Goal: Information Seeking & Learning: Learn about a topic

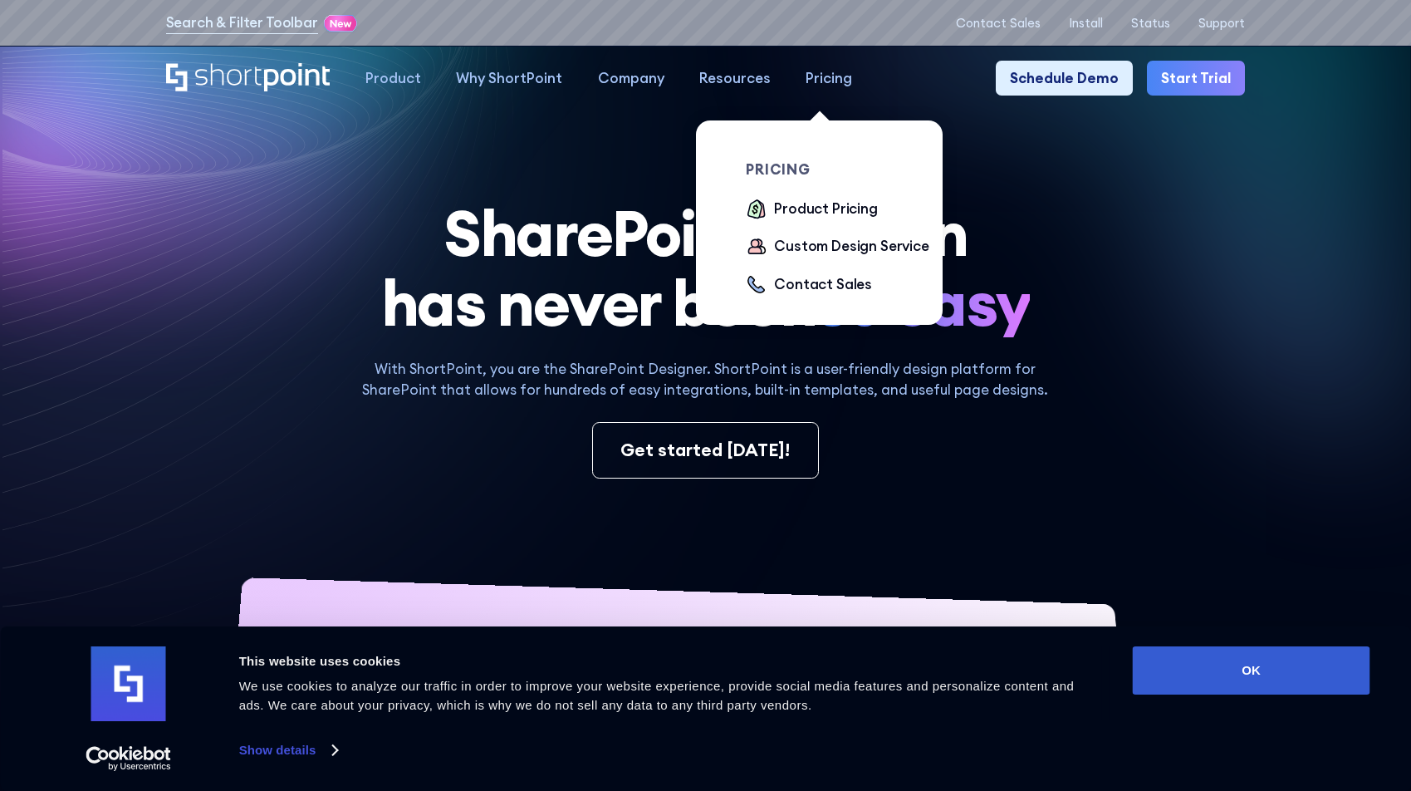
click at [818, 74] on div "Pricing" at bounding box center [829, 78] width 47 height 21
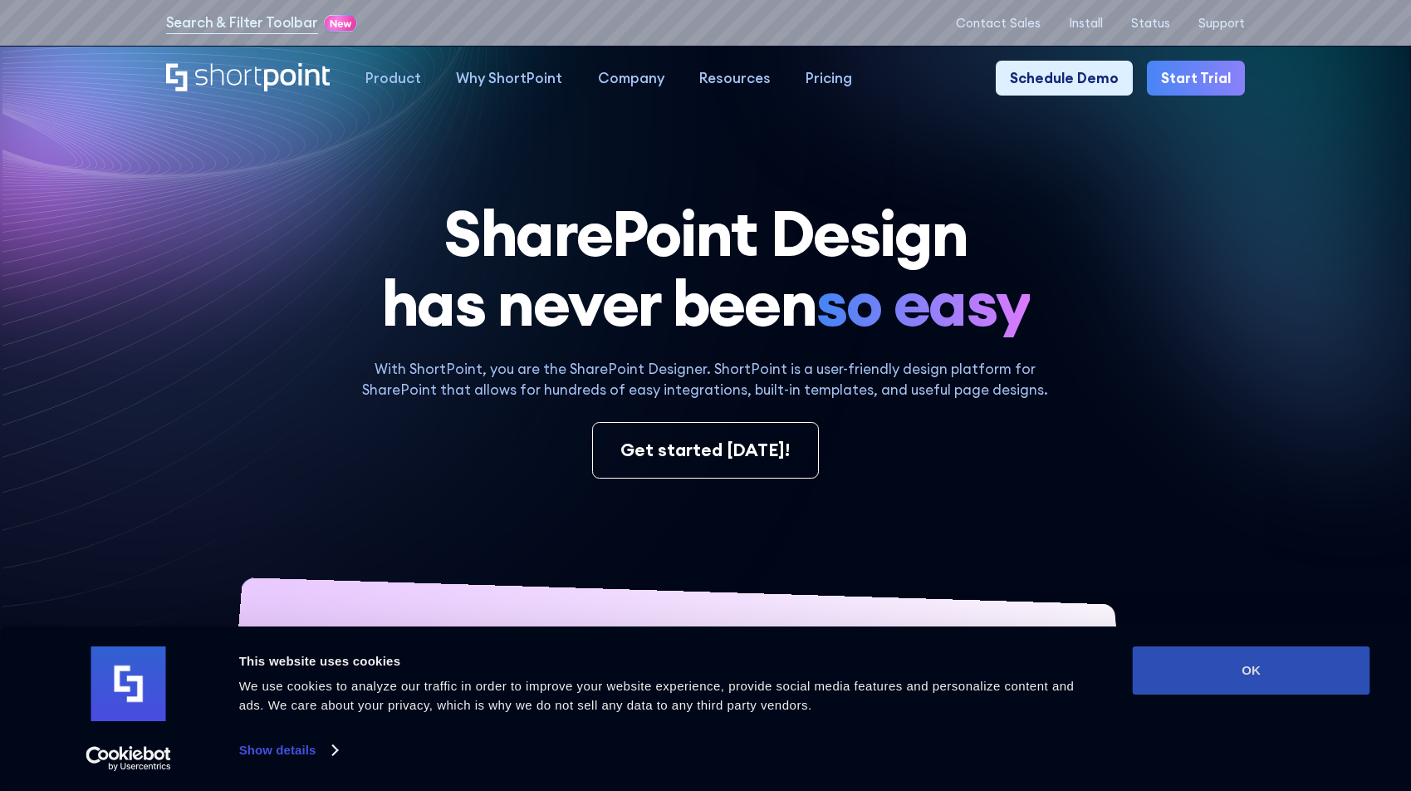
click at [1214, 688] on button "OK" at bounding box center [1252, 670] width 238 height 48
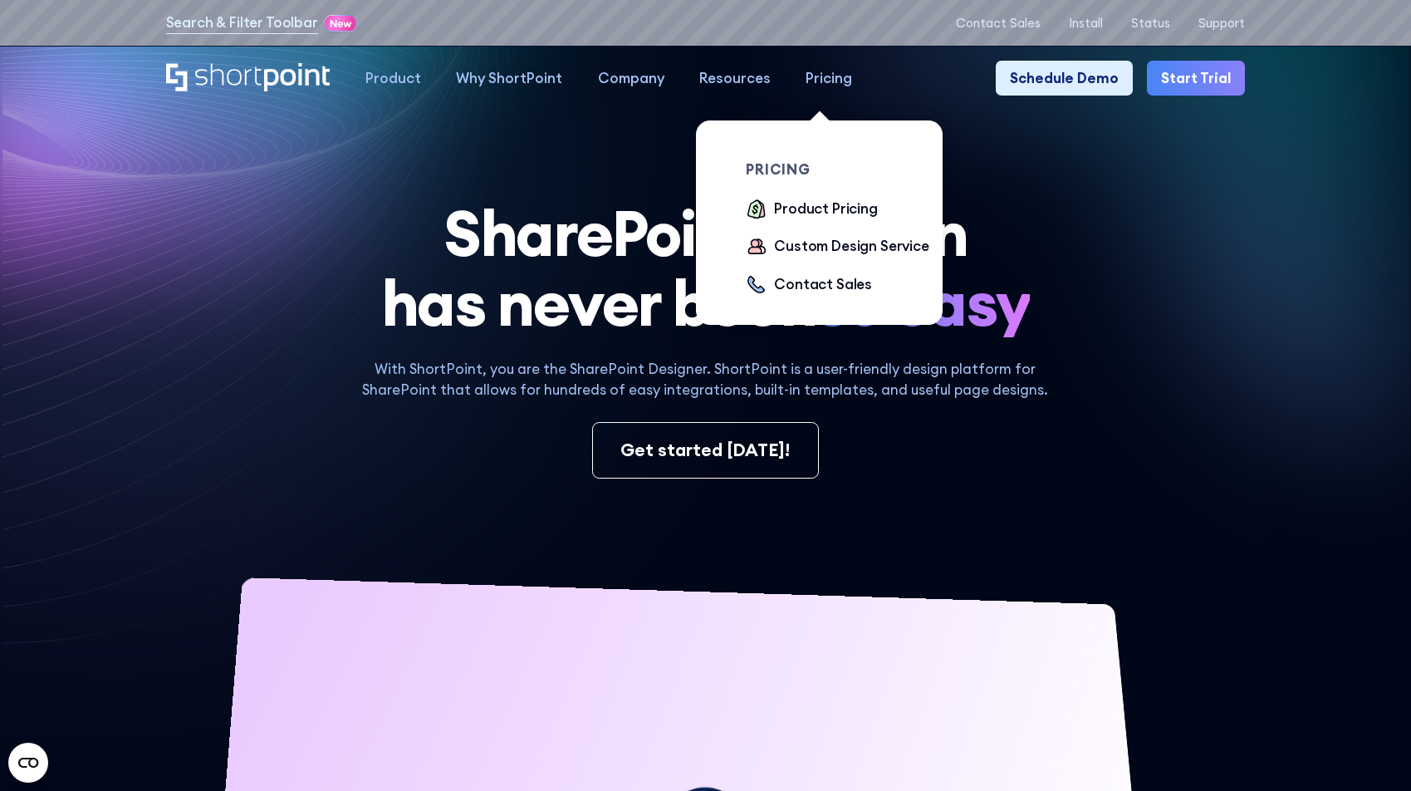
click at [826, 80] on div "Pricing" at bounding box center [829, 78] width 47 height 21
click at [804, 207] on div "Product Pricing" at bounding box center [825, 208] width 103 height 21
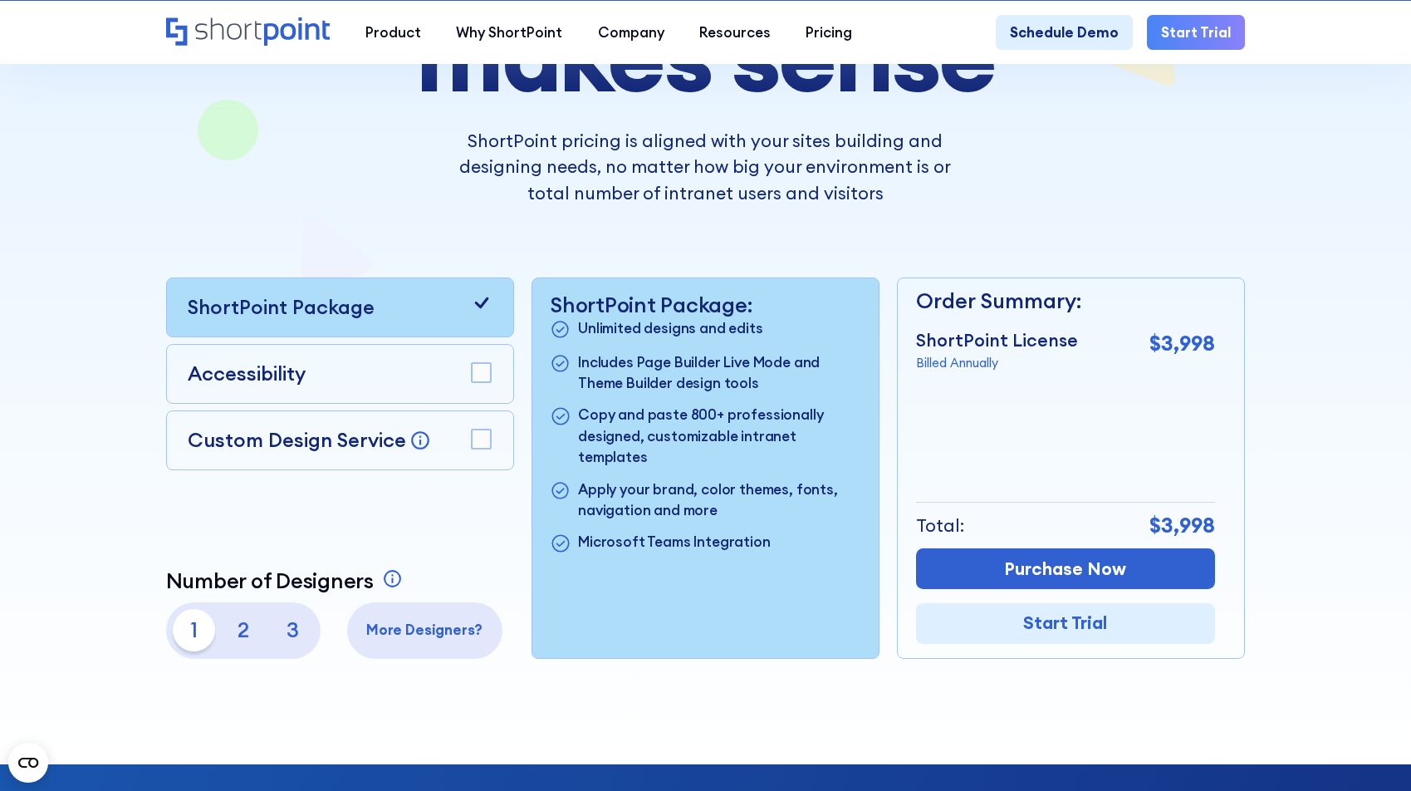
scroll to position [290, 0]
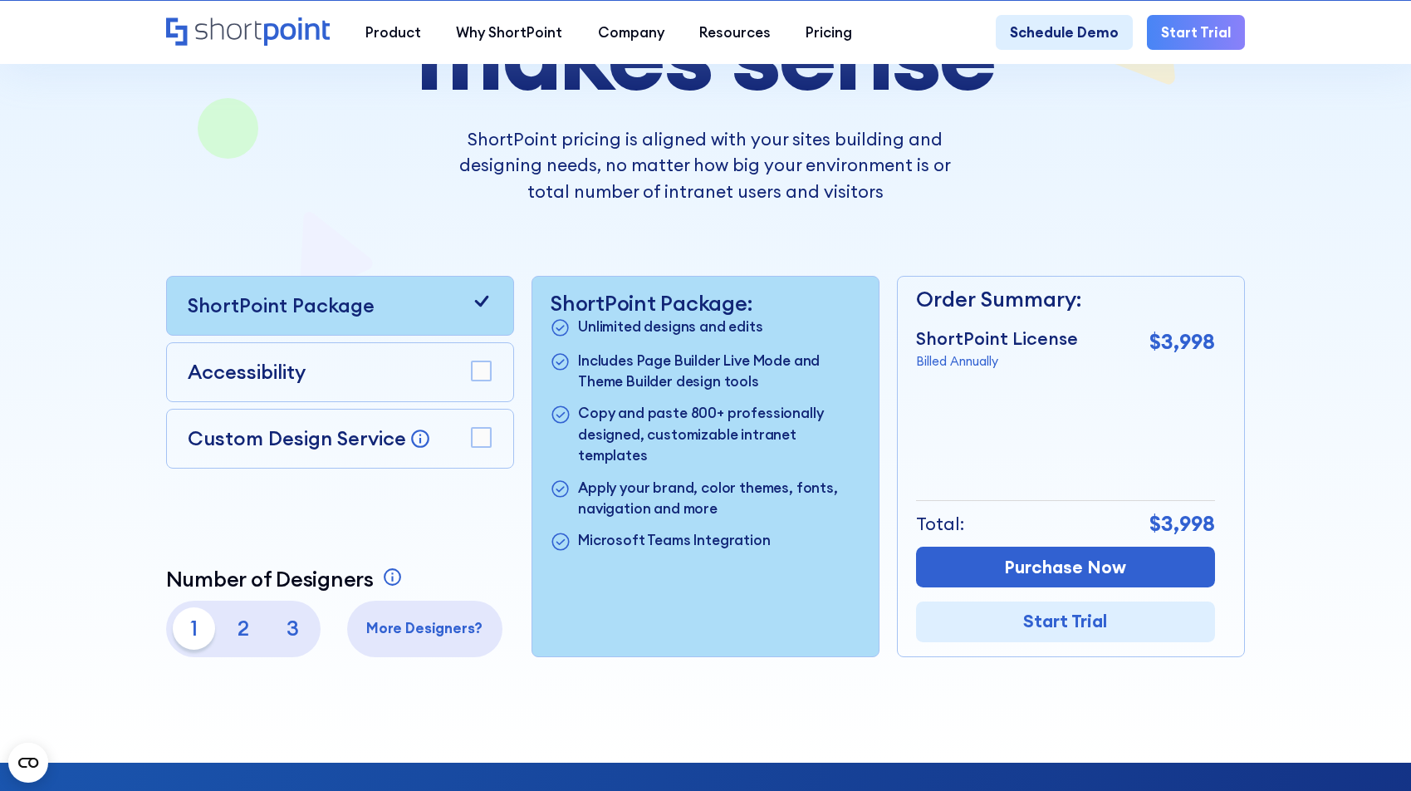
click at [476, 372] on rect at bounding box center [481, 370] width 19 height 19
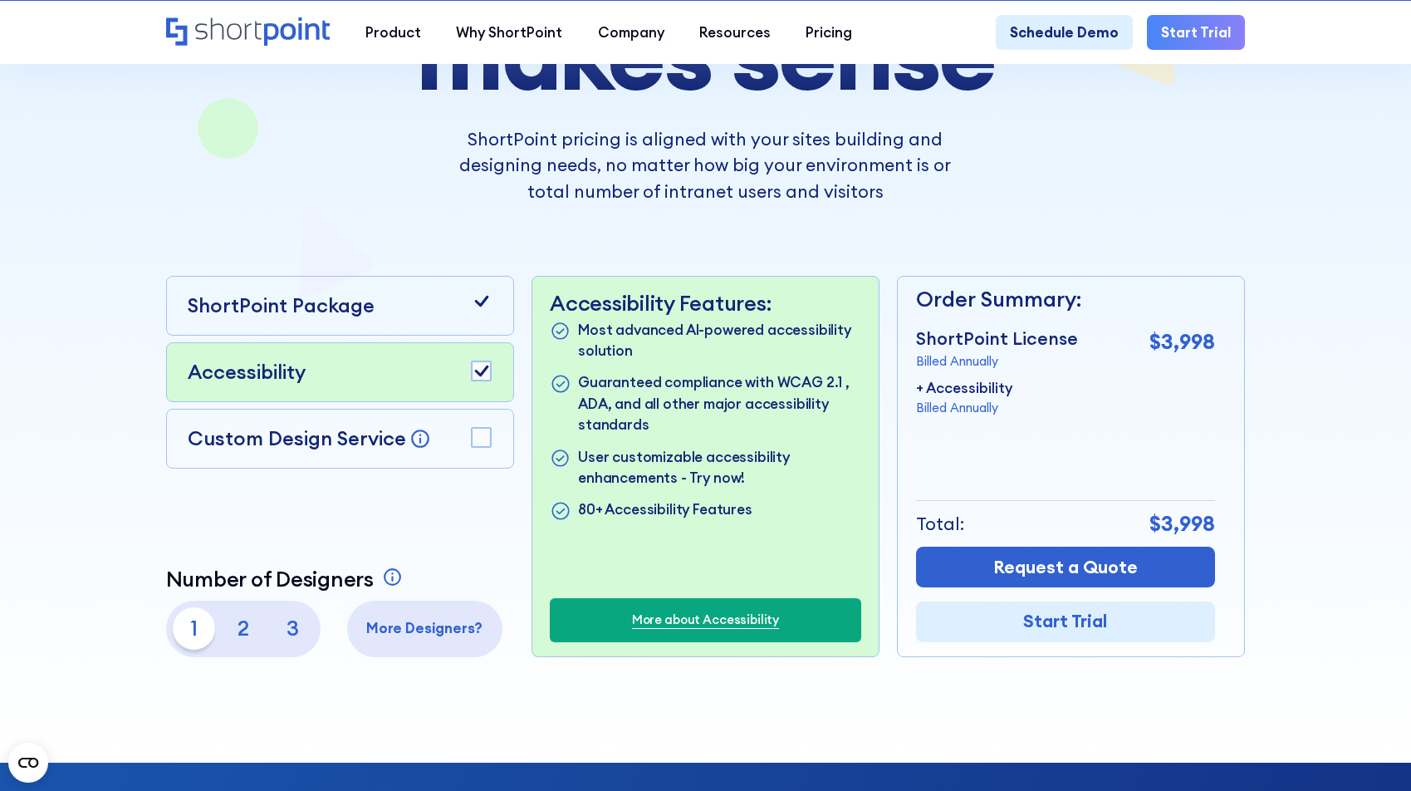
click at [477, 317] on div "ShortPoint Package" at bounding box center [340, 306] width 348 height 60
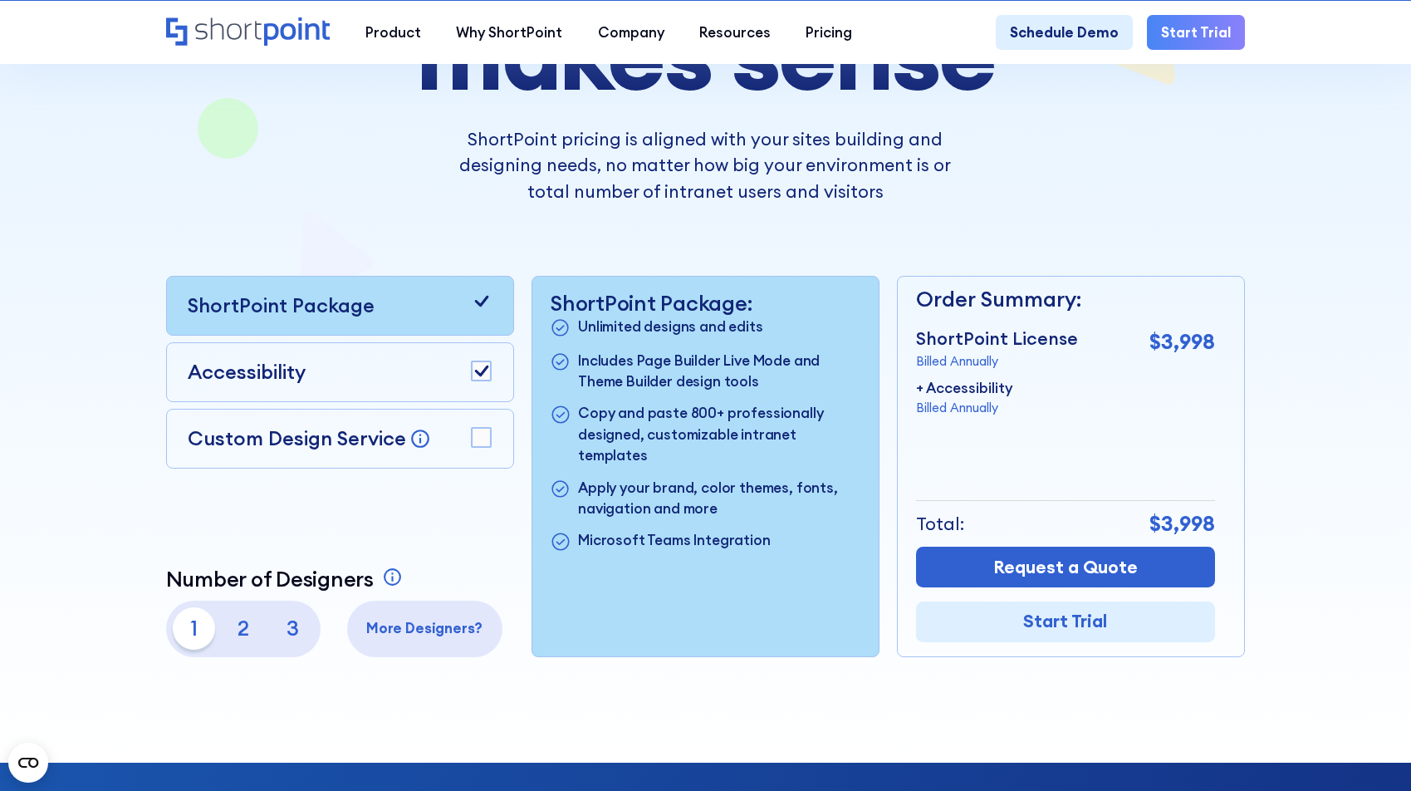
click at [485, 371] on rect at bounding box center [481, 370] width 19 height 19
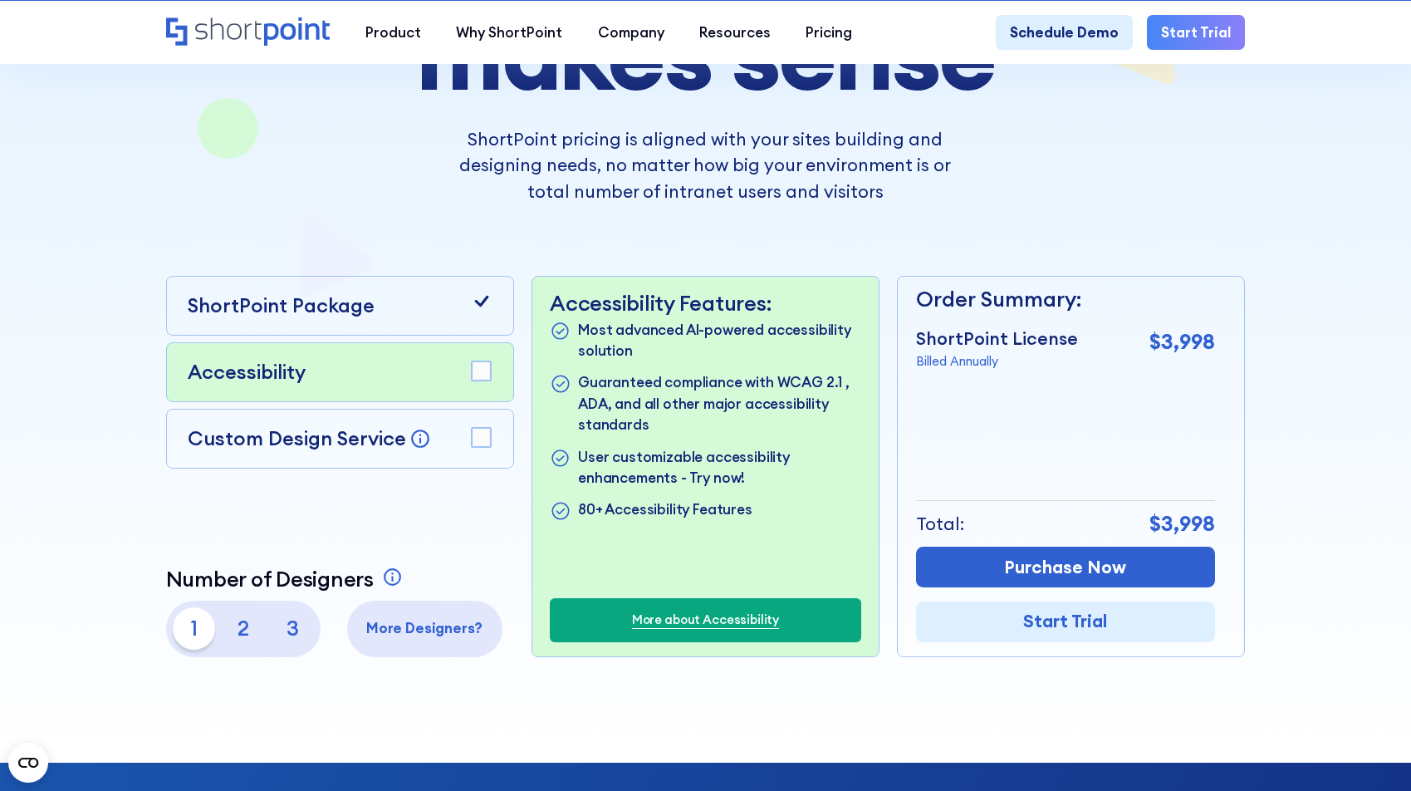
click at [483, 303] on icon at bounding box center [481, 301] width 21 height 21
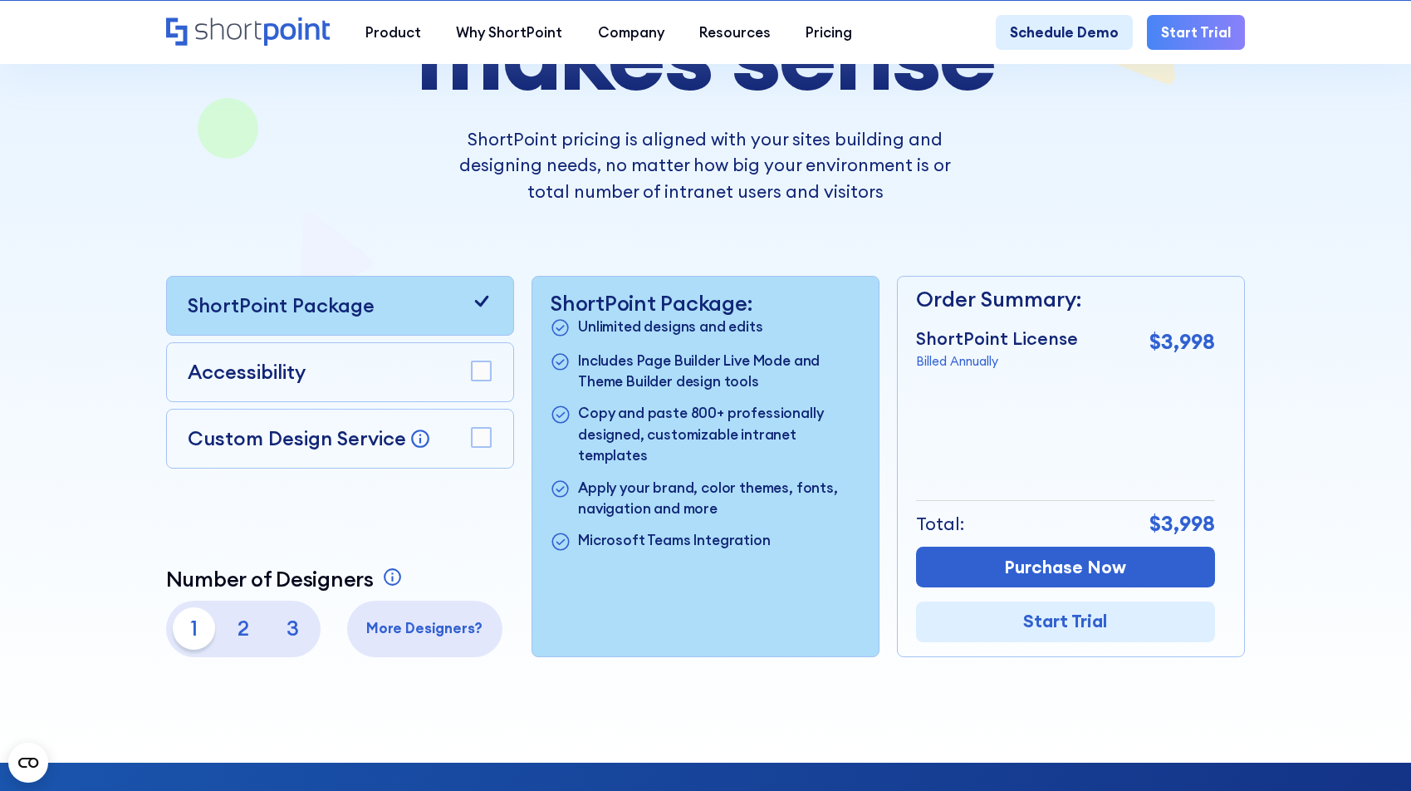
click at [485, 366] on rect at bounding box center [481, 370] width 19 height 19
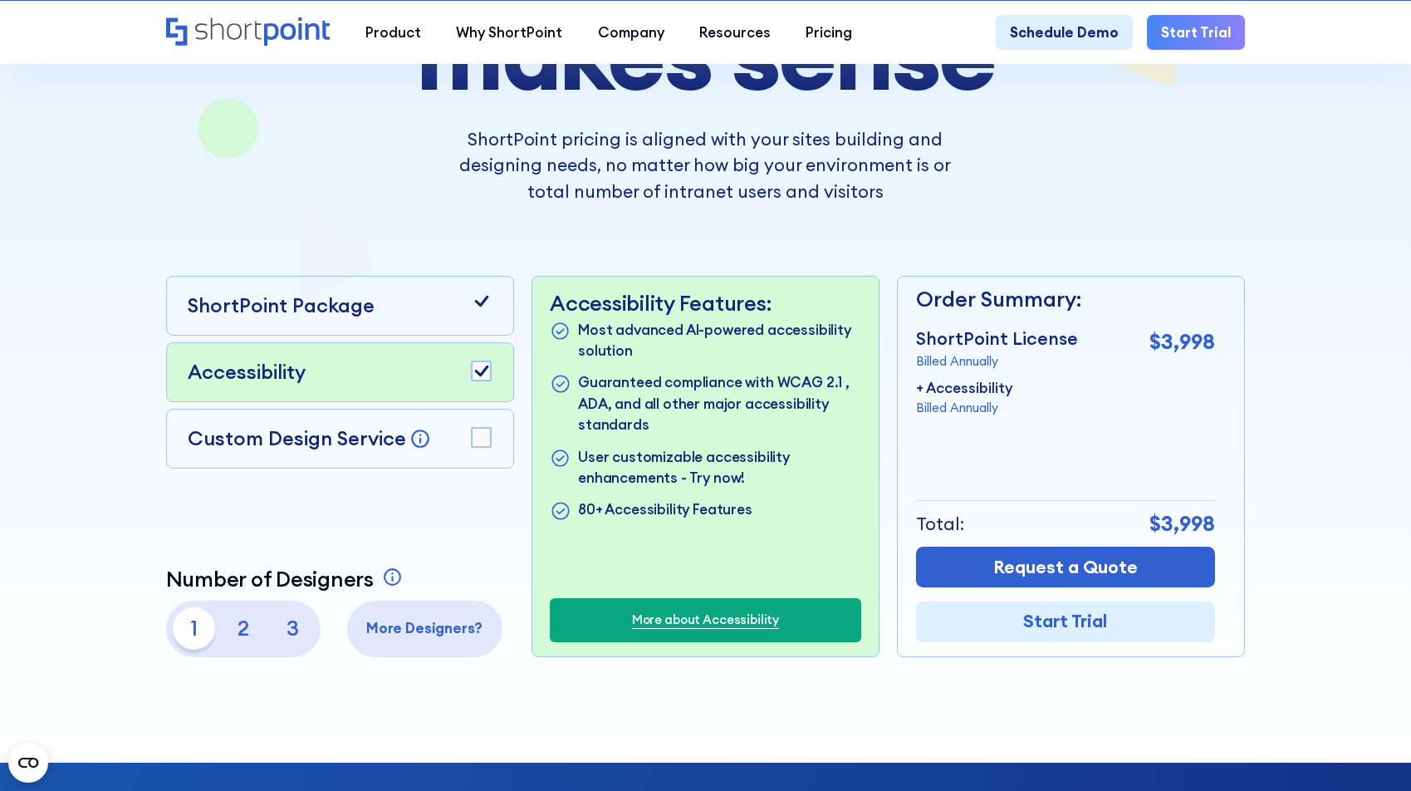
click at [475, 439] on rect at bounding box center [481, 437] width 19 height 19
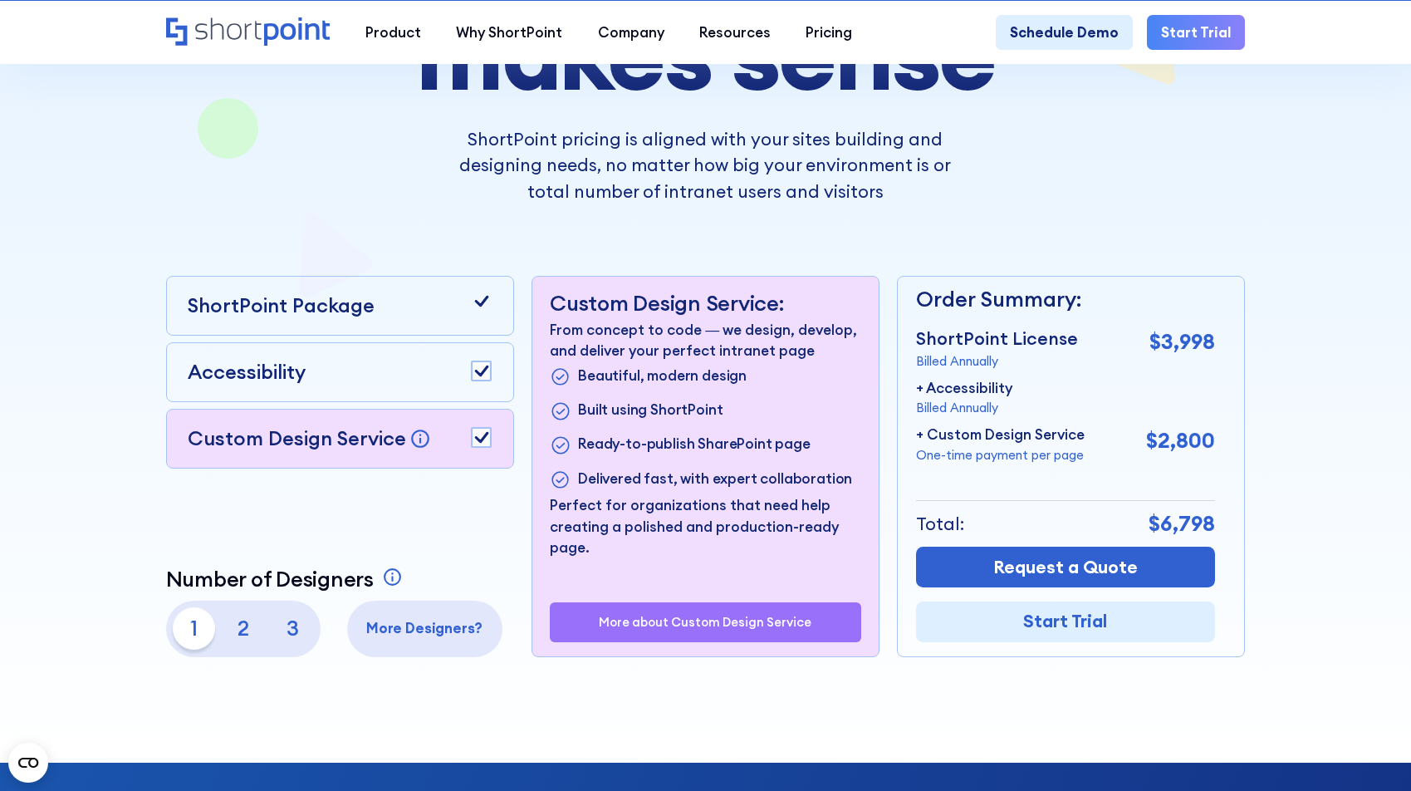
click at [476, 437] on rect at bounding box center [481, 437] width 19 height 19
click at [470, 380] on div "Accessibility" at bounding box center [340, 372] width 304 height 30
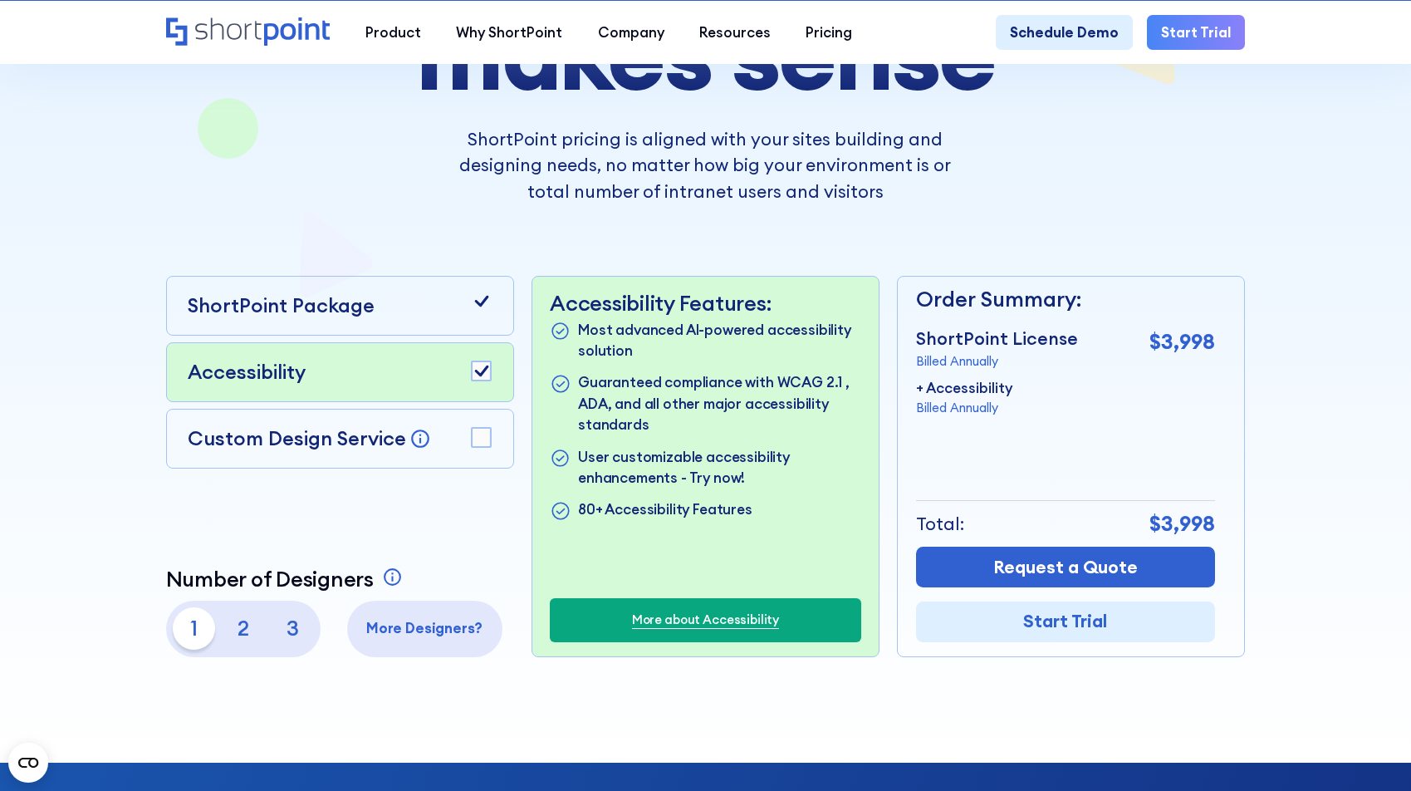
click at [472, 376] on rect at bounding box center [481, 370] width 19 height 19
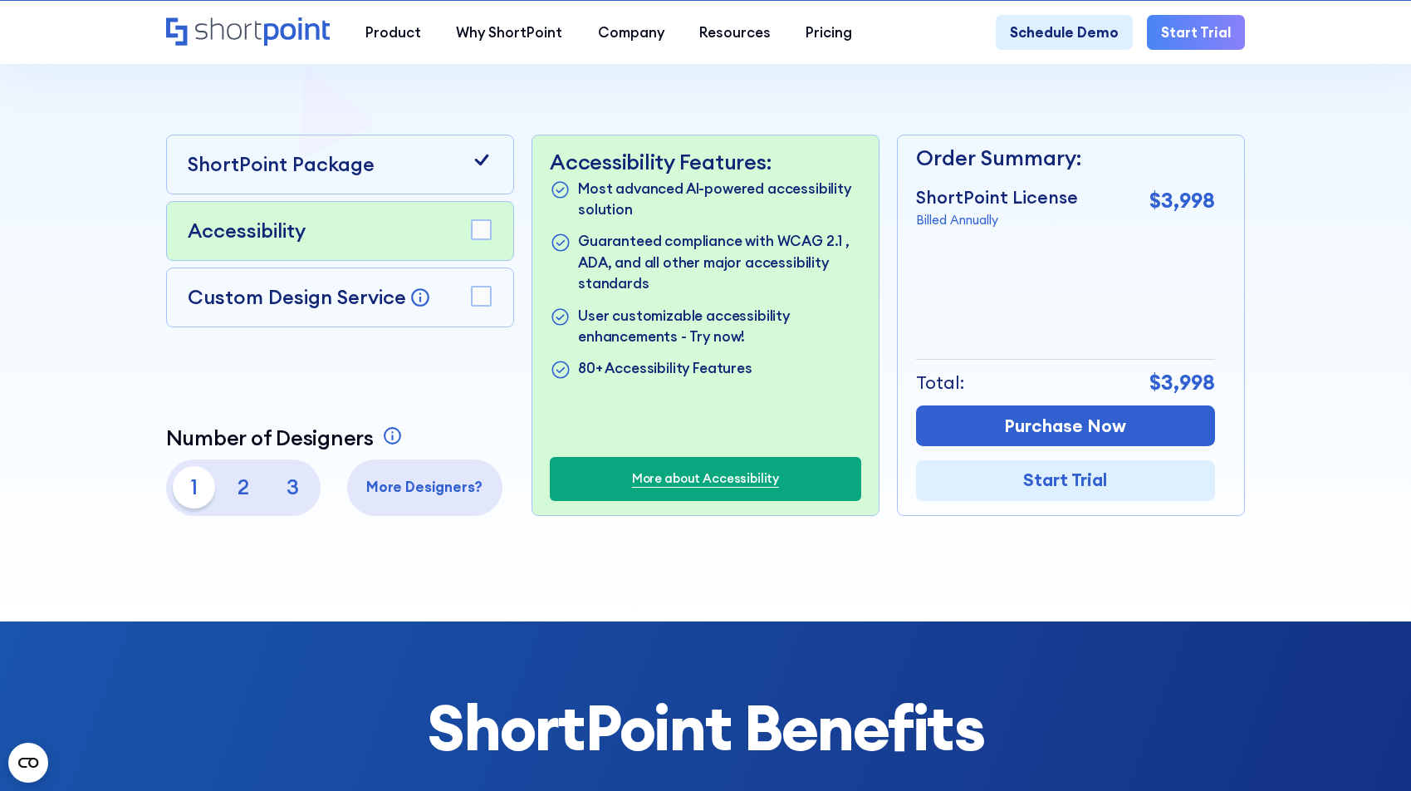
scroll to position [451, 0]
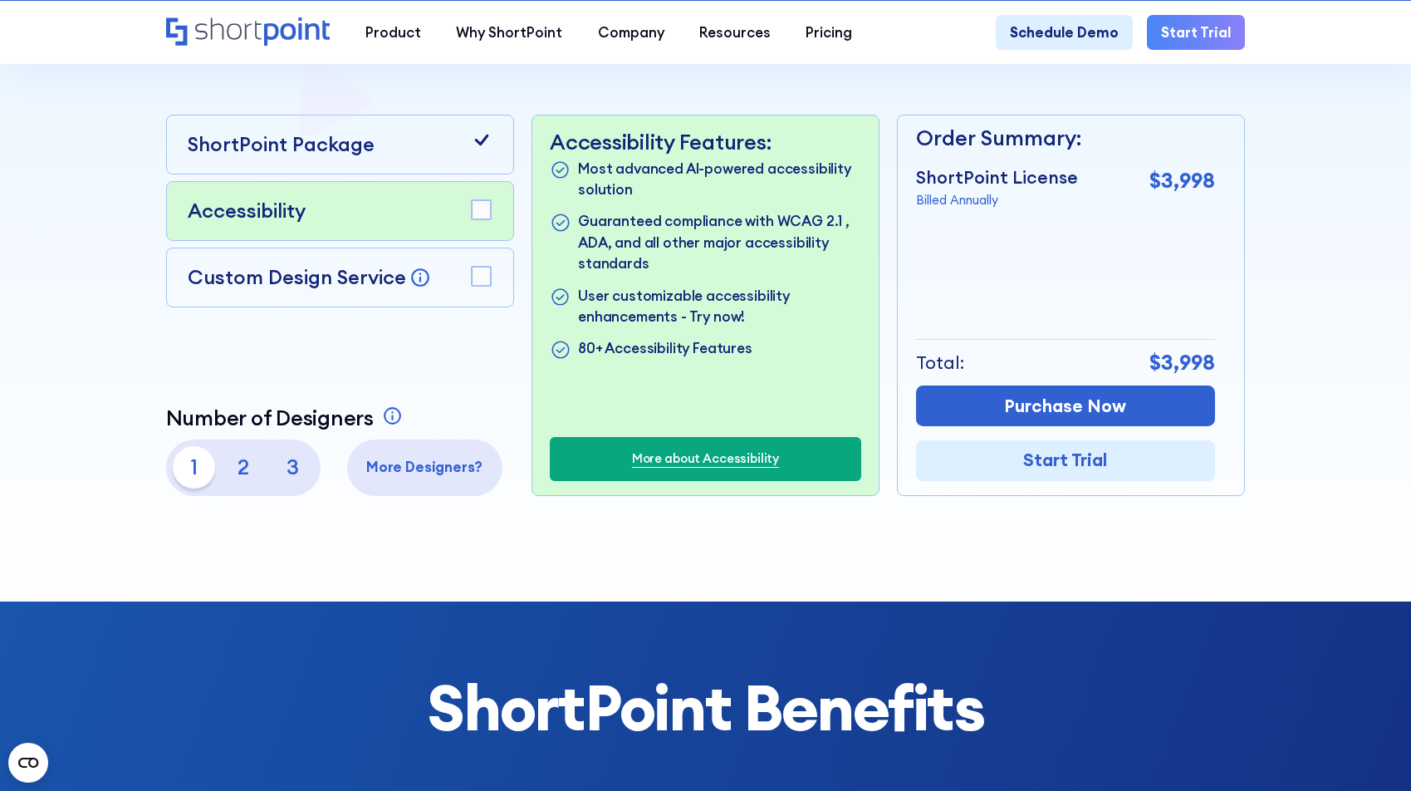
click at [230, 458] on p "2" at bounding box center [244, 467] width 42 height 42
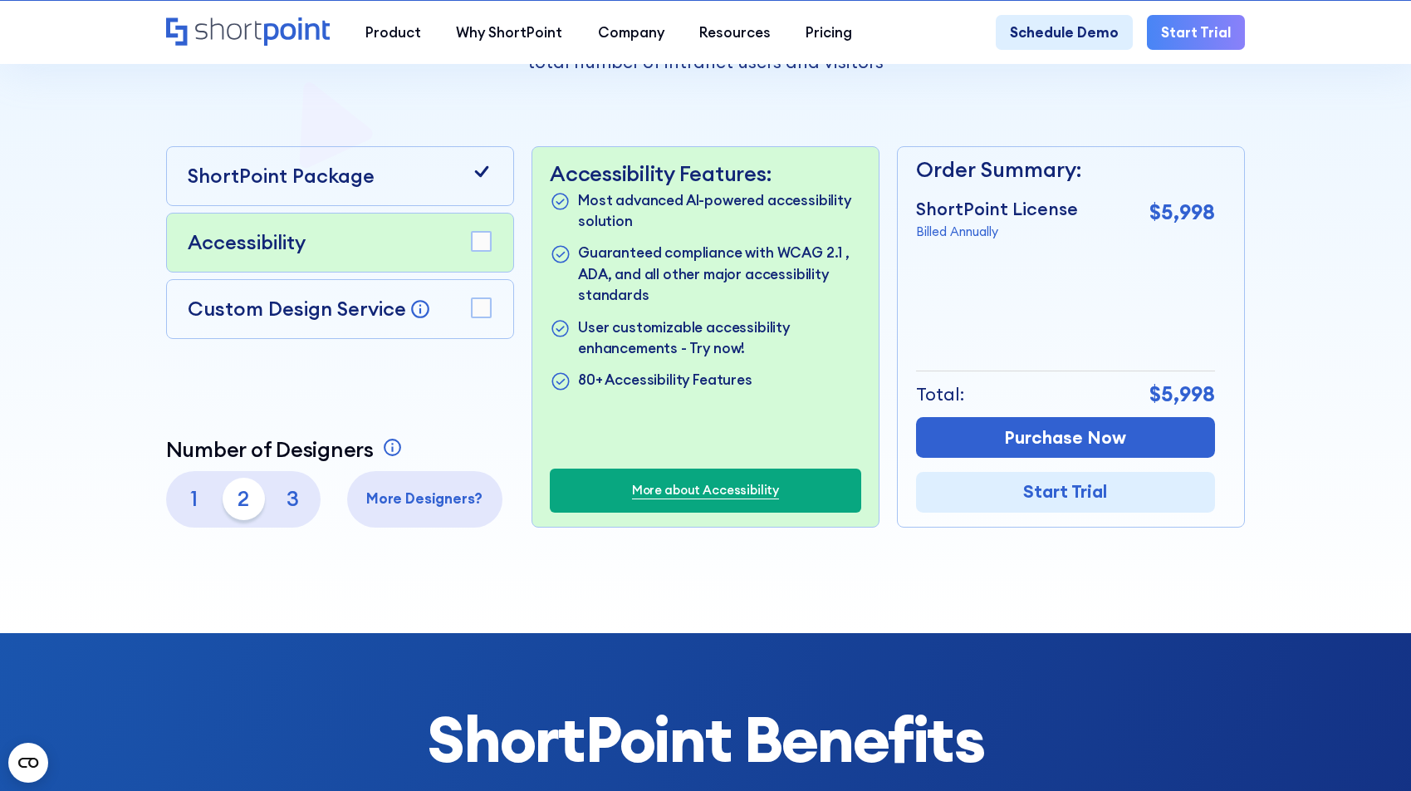
scroll to position [418, 0]
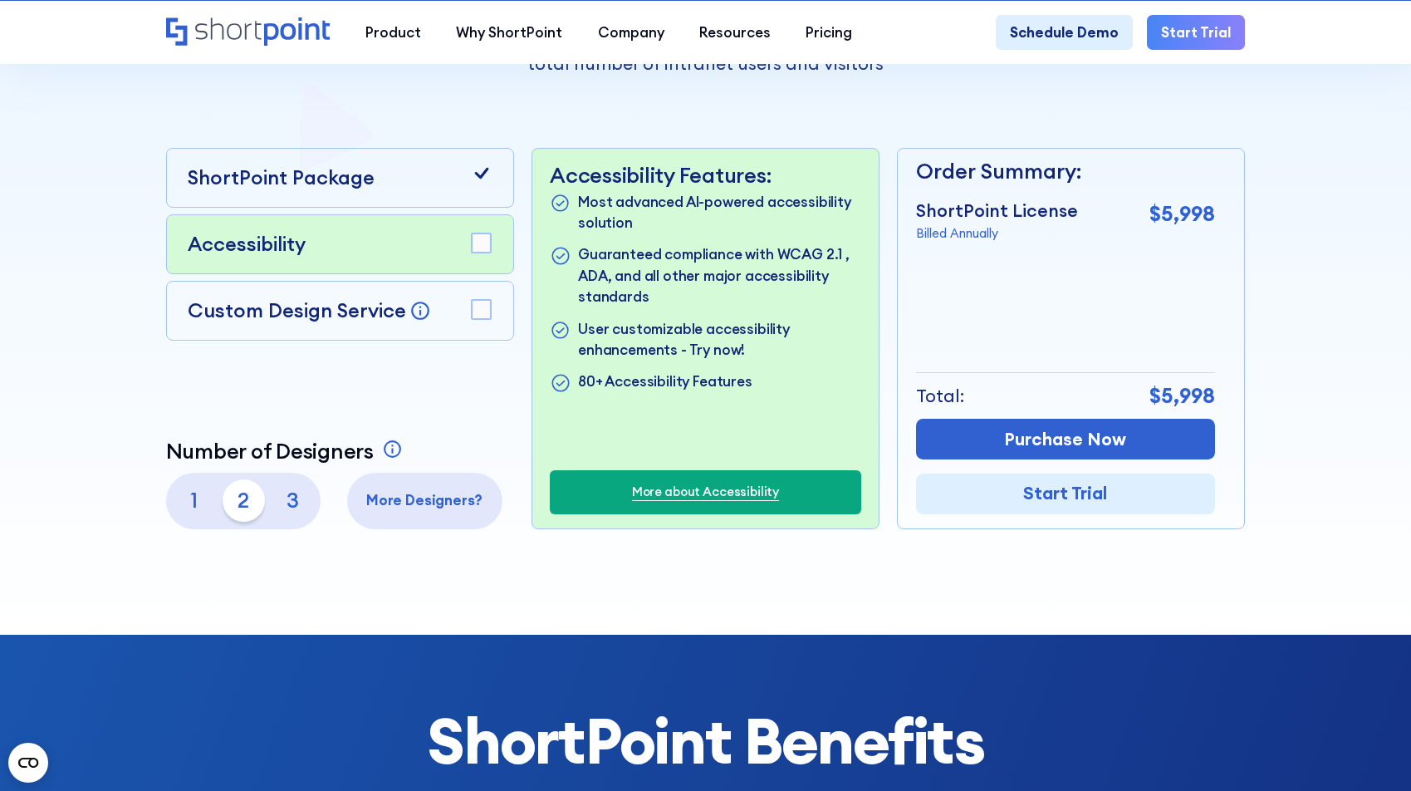
click at [198, 499] on p "1" at bounding box center [194, 500] width 42 height 42
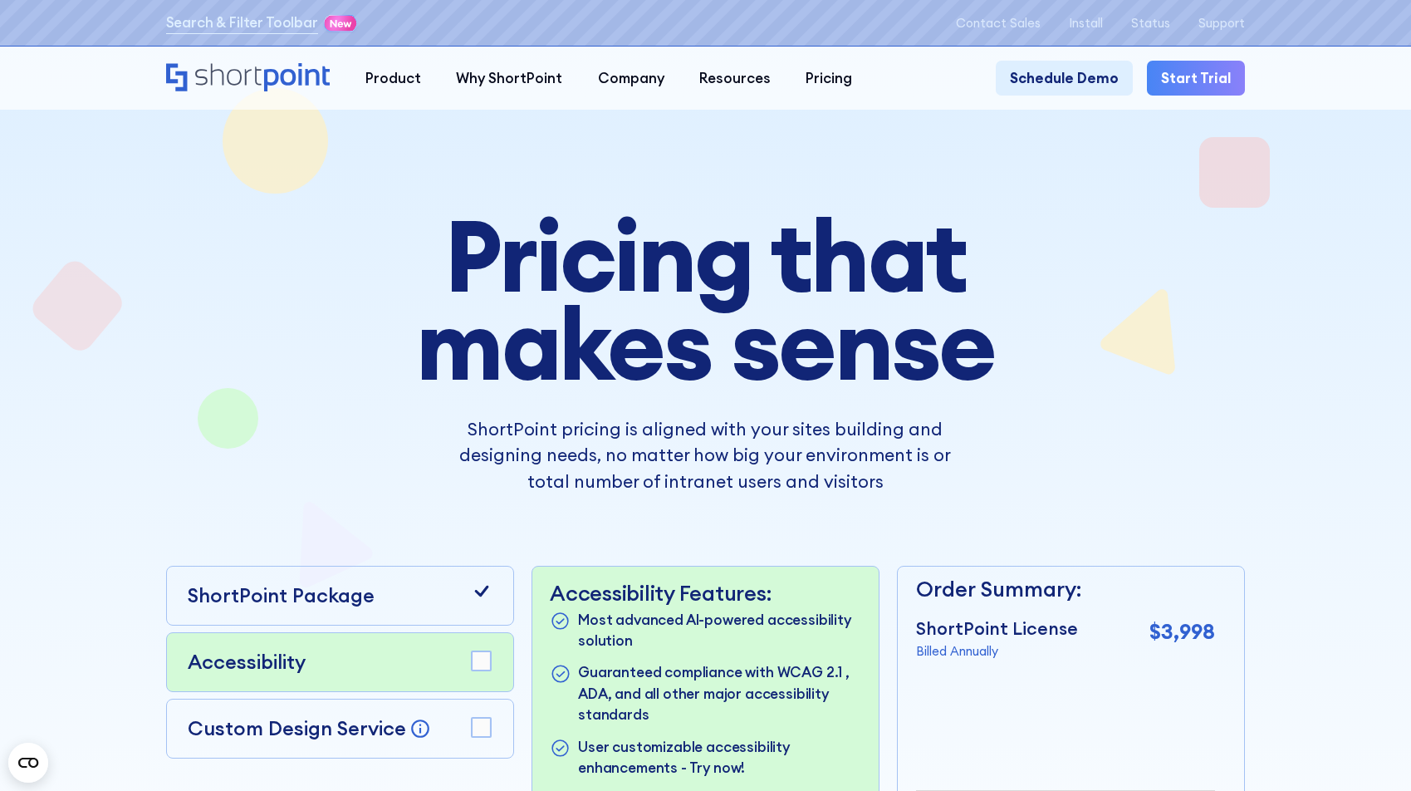
scroll to position [0, 0]
